Goal: Book appointment/travel/reservation

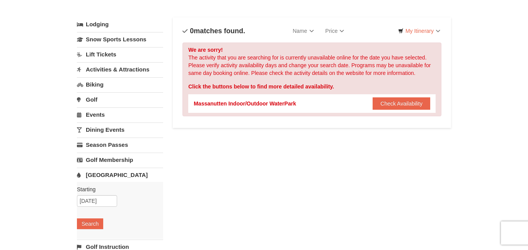
click at [106, 173] on link "[GEOGRAPHIC_DATA]" at bounding box center [120, 175] width 86 height 14
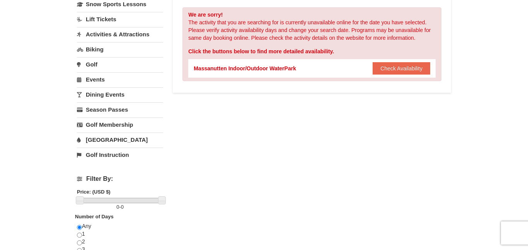
scroll to position [73, 0]
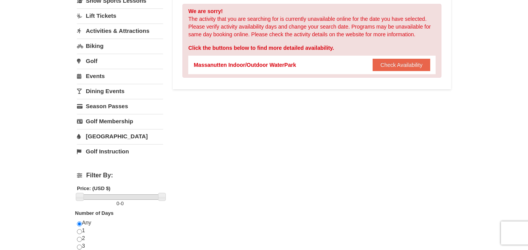
click at [106, 138] on link "[GEOGRAPHIC_DATA]" at bounding box center [120, 136] width 86 height 14
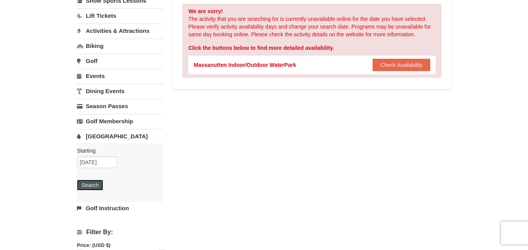
click at [88, 181] on button "Search" at bounding box center [90, 185] width 26 height 11
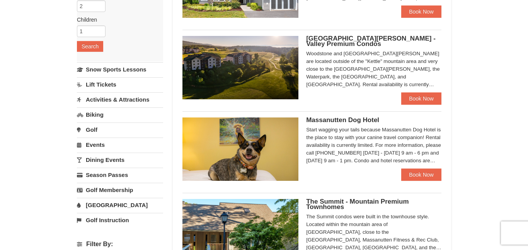
click at [104, 205] on link "[GEOGRAPHIC_DATA]" at bounding box center [120, 205] width 86 height 14
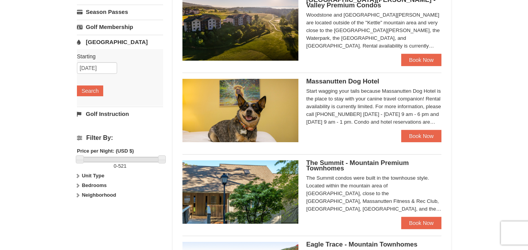
scroll to position [172, 0]
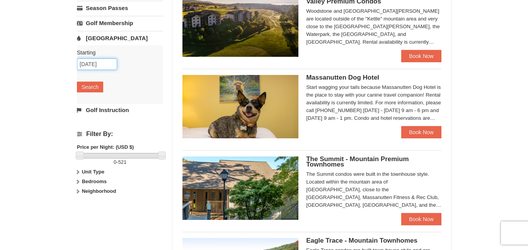
click at [91, 64] on input "10/17/2025" at bounding box center [97, 64] width 40 height 12
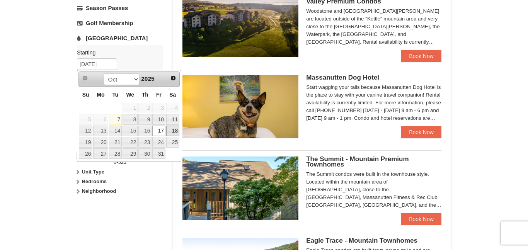
click at [171, 134] on link "18" at bounding box center [172, 131] width 13 height 11
type input "[DATE]"
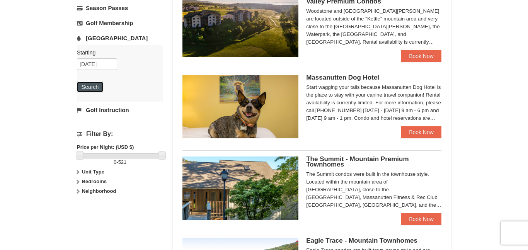
click at [98, 89] on button "Search" at bounding box center [90, 87] width 26 height 11
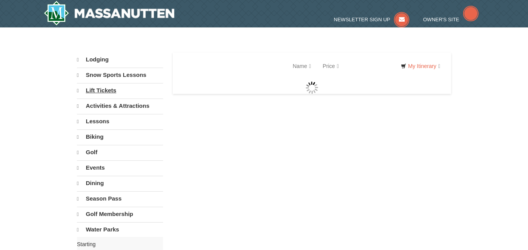
select select "10"
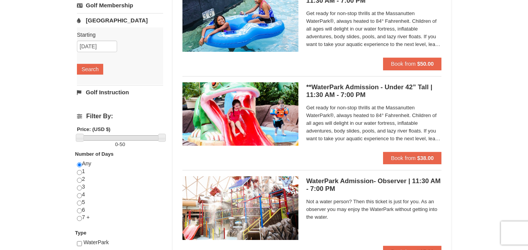
scroll to position [190, 0]
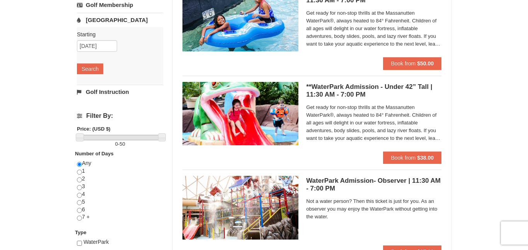
click at [161, 174] on div "Any 1 2 3 4 5 6 7 +" at bounding box center [120, 194] width 86 height 69
